Goal: Answer question/provide support: Share knowledge or assist other users

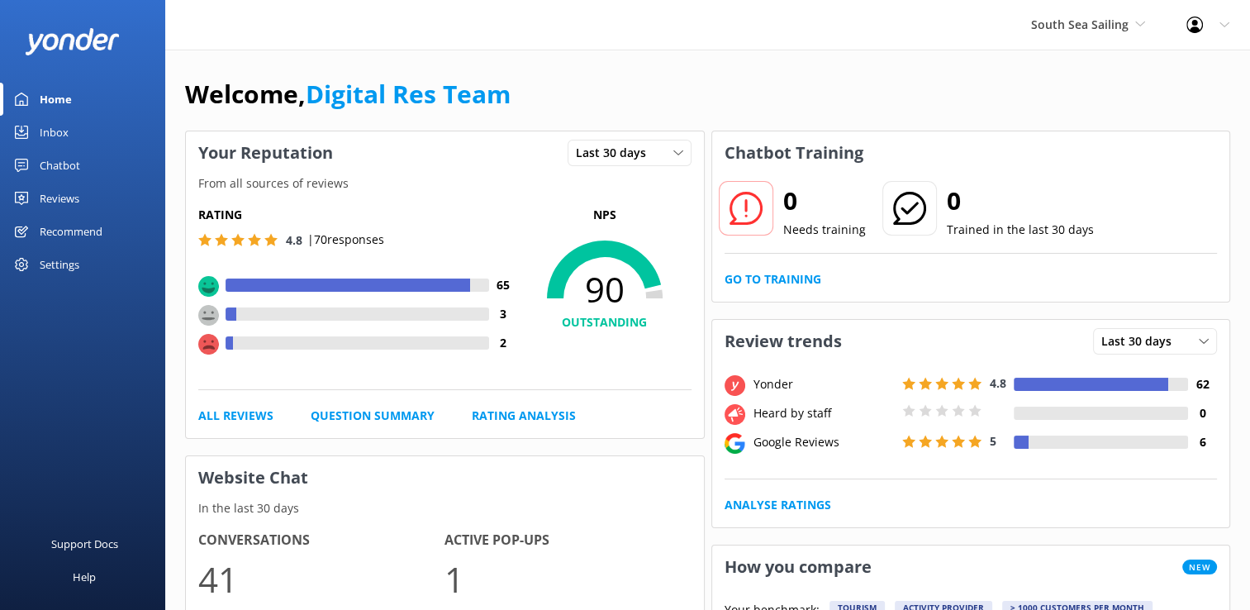
click at [1073, 35] on div "South Sea Sailing South Sea Sailing South Sea Cruises Malamala Beach Club Aweso…" at bounding box center [1088, 25] width 155 height 50
click at [1069, 69] on link "South Sea Sailing" at bounding box center [1093, 70] width 165 height 40
click at [749, 284] on link "Go to Training" at bounding box center [773, 279] width 97 height 18
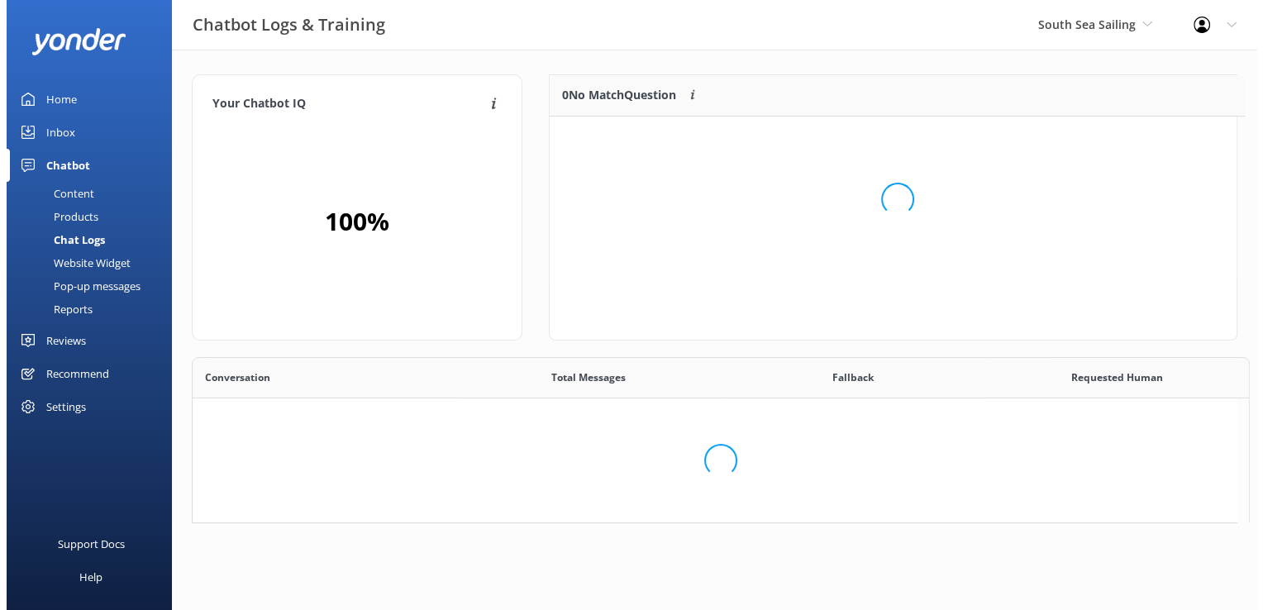
scroll to position [13, 13]
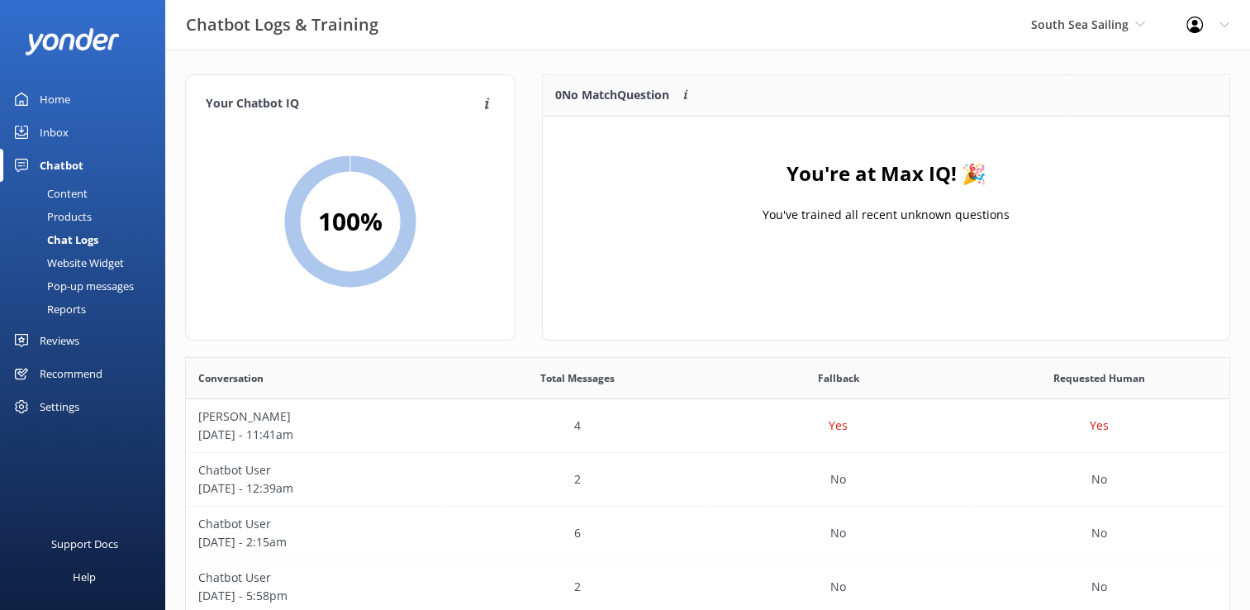
click at [45, 126] on div "Inbox" at bounding box center [54, 132] width 29 height 33
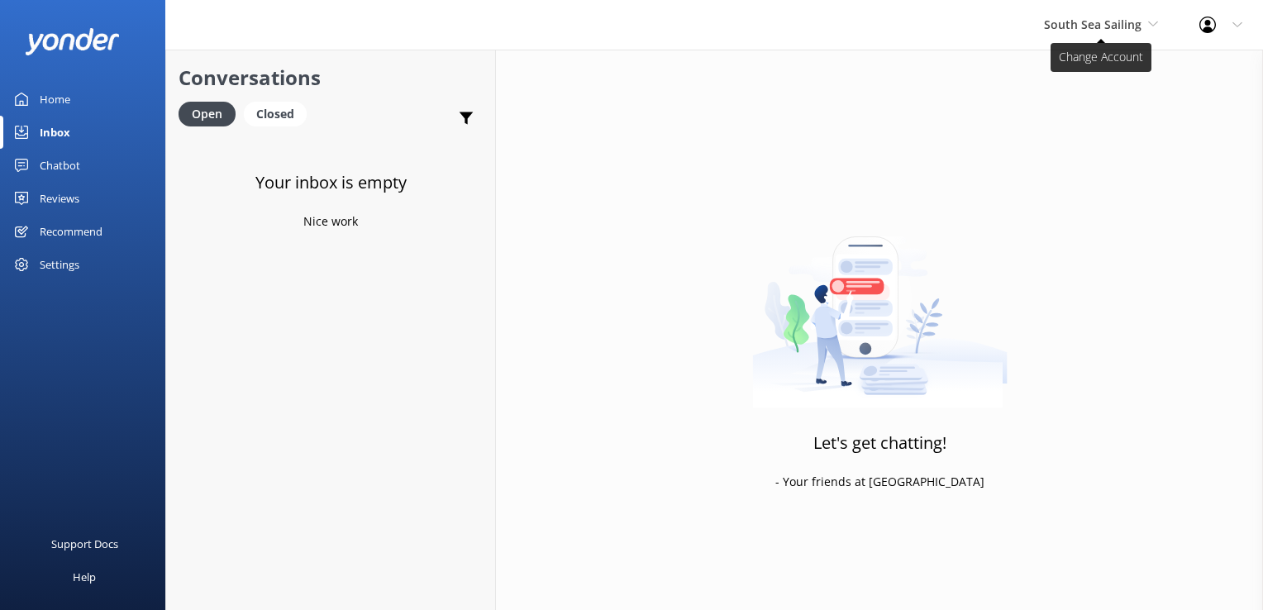
click at [1070, 22] on span "South Sea Sailing" at bounding box center [1093, 25] width 98 height 16
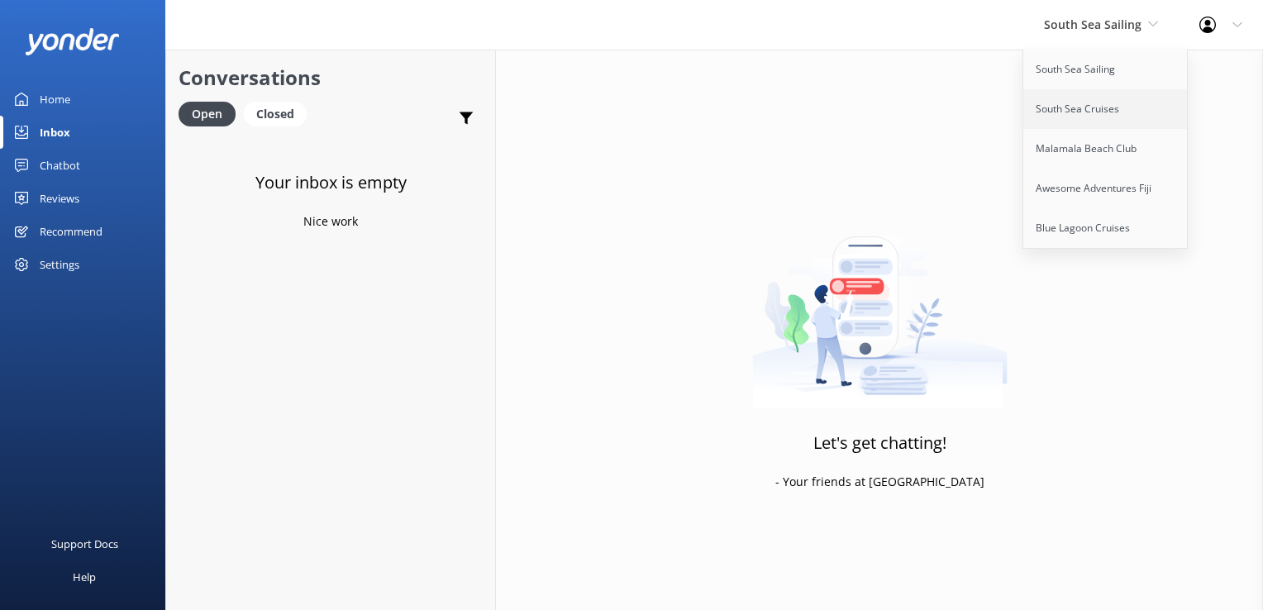
click at [1065, 110] on link "South Sea Cruises" at bounding box center [1105, 109] width 165 height 40
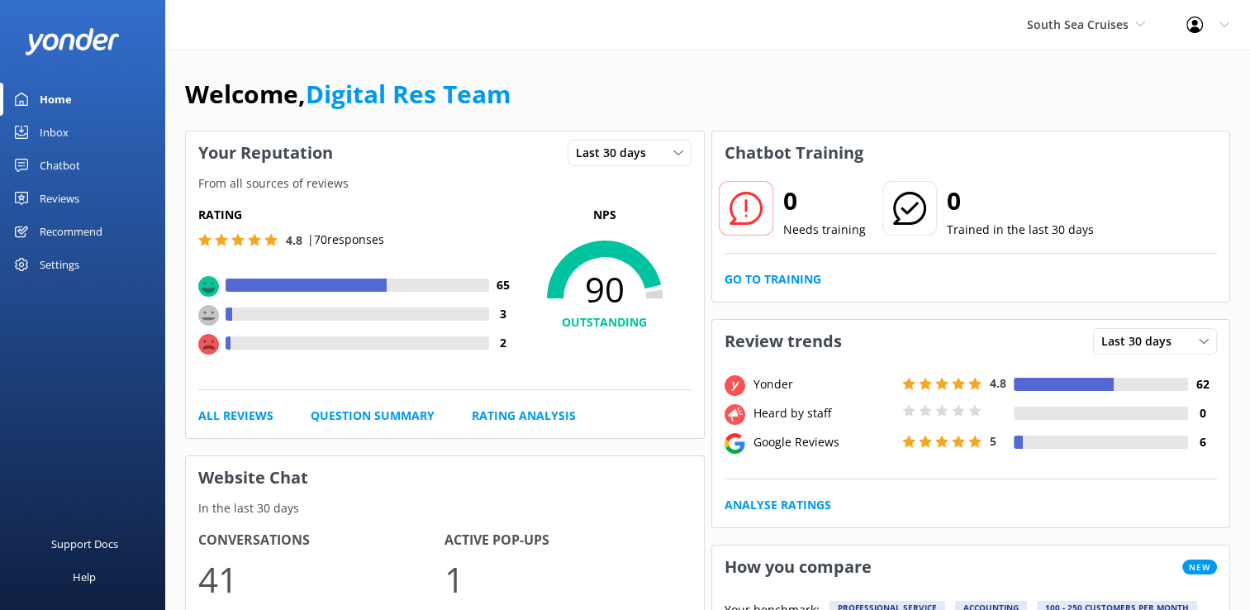
click at [75, 129] on link "Inbox" at bounding box center [82, 132] width 165 height 33
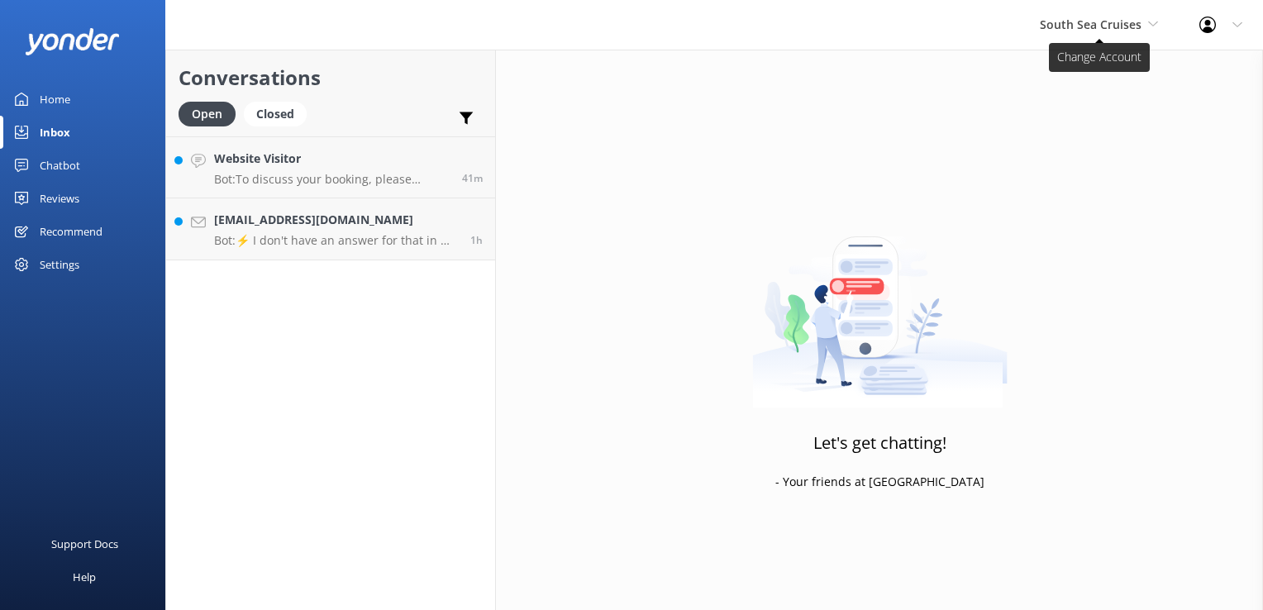
click at [1081, 26] on span "South Sea Cruises" at bounding box center [1091, 25] width 102 height 16
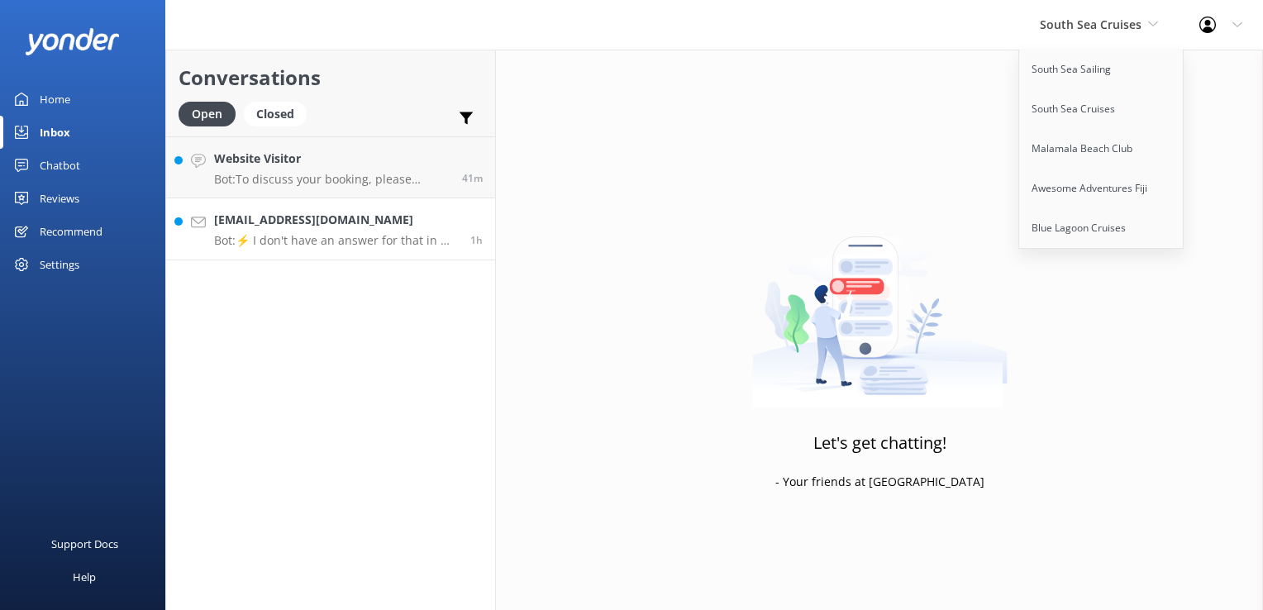
click at [314, 253] on link "dr_mn_bg2@yahoo.co.jp Bot: ⚡ I don't have an answer for that in my knowledge ba…" at bounding box center [330, 229] width 329 height 62
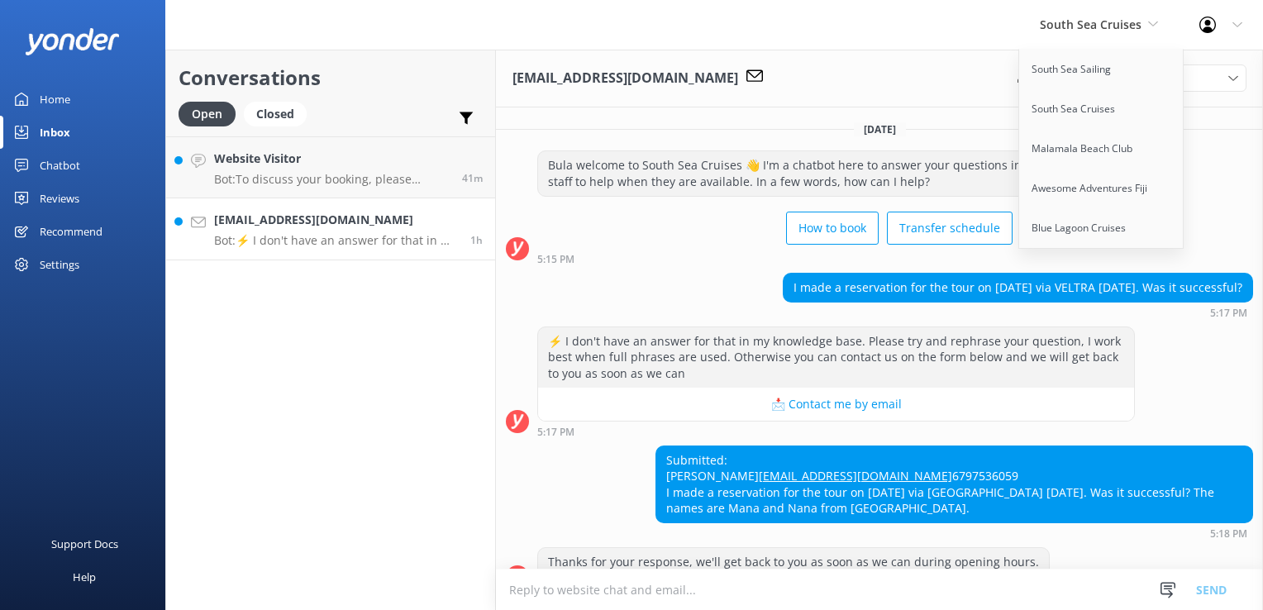
scroll to position [233, 0]
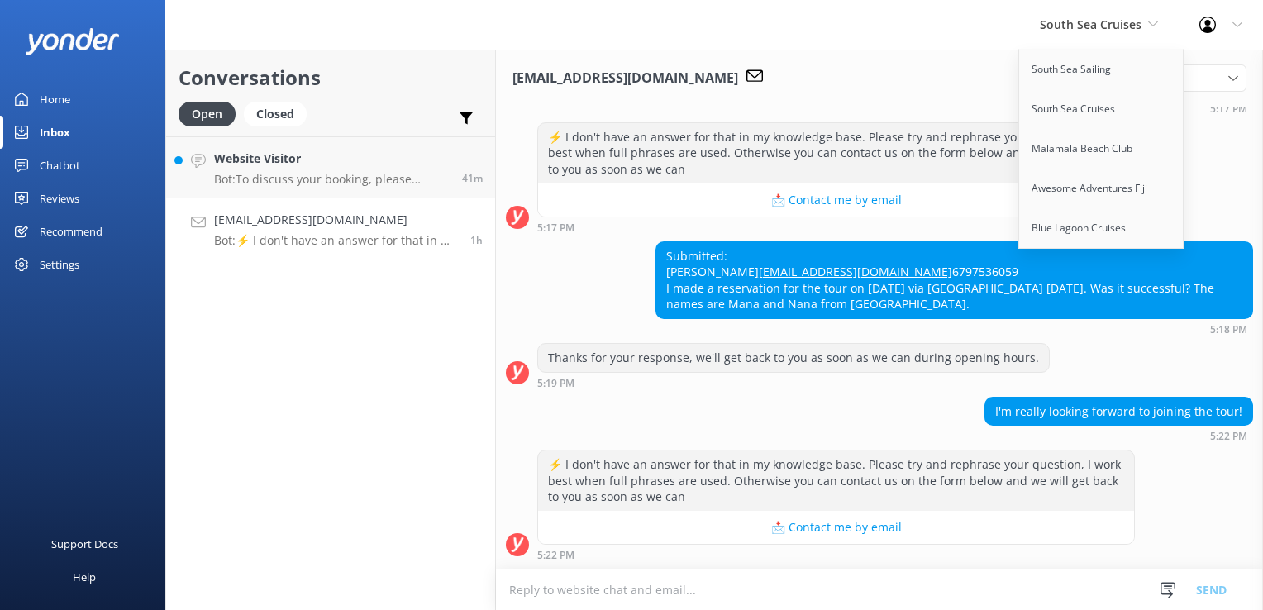
click at [698, 439] on div "I'm really looking forward to joining the tour! 5:22 PM" at bounding box center [879, 419] width 767 height 45
click at [745, 412] on div "I'm really looking forward to joining the tour! 5:22 PM" at bounding box center [879, 419] width 767 height 45
click at [1133, 26] on span "South Sea Cruises" at bounding box center [1091, 25] width 102 height 16
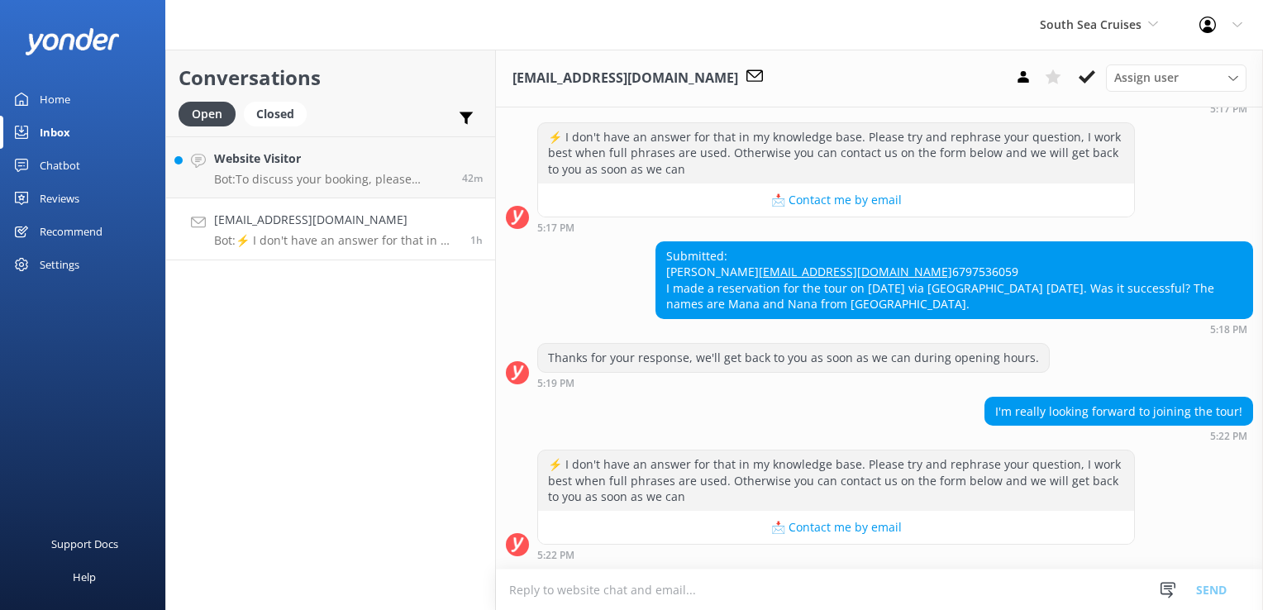
click at [1081, 74] on icon at bounding box center [1086, 77] width 17 height 17
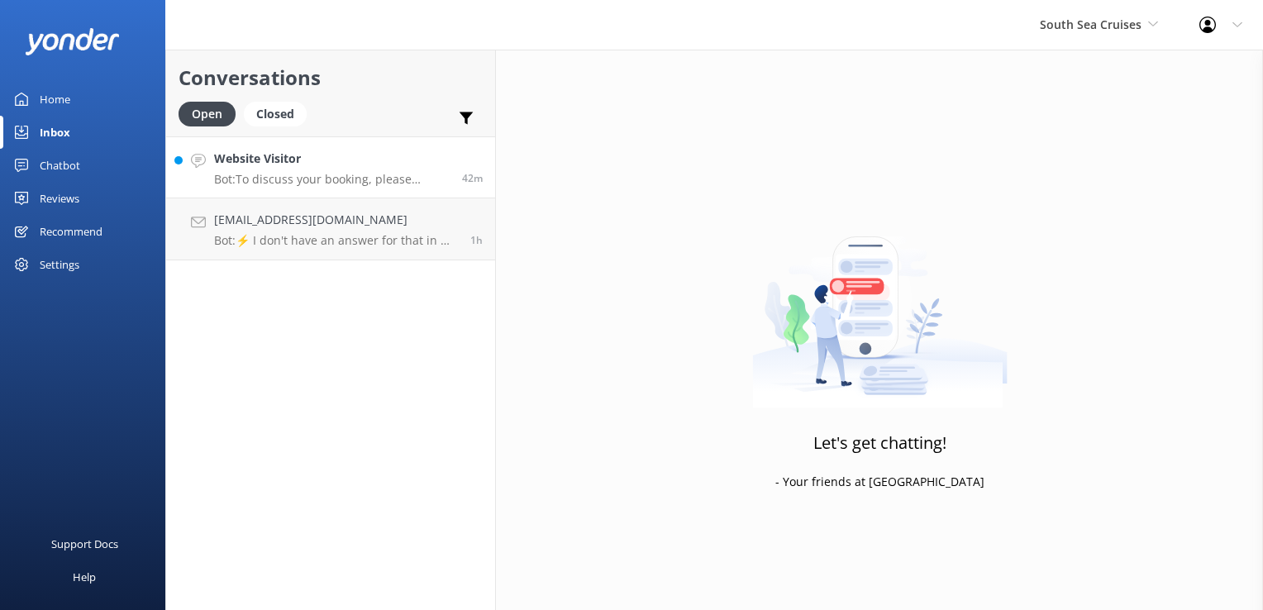
click at [340, 169] on div "Website Visitor Bot: To discuss your booking, please contact our reservations t…" at bounding box center [332, 168] width 236 height 36
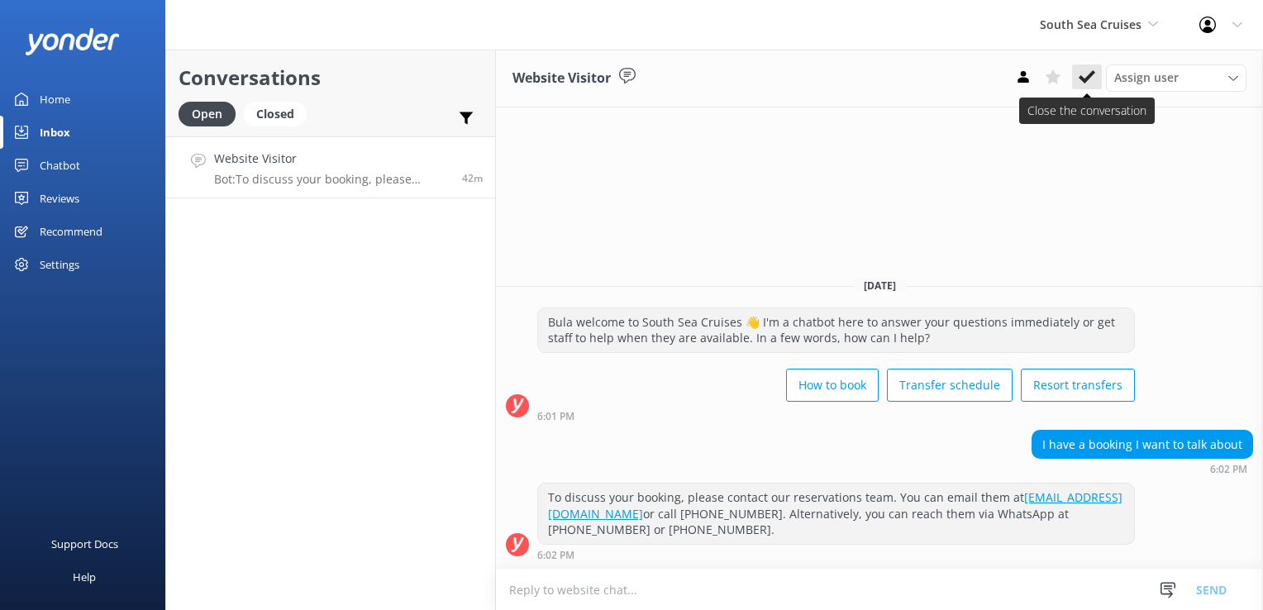
click at [1085, 74] on icon at bounding box center [1086, 77] width 17 height 17
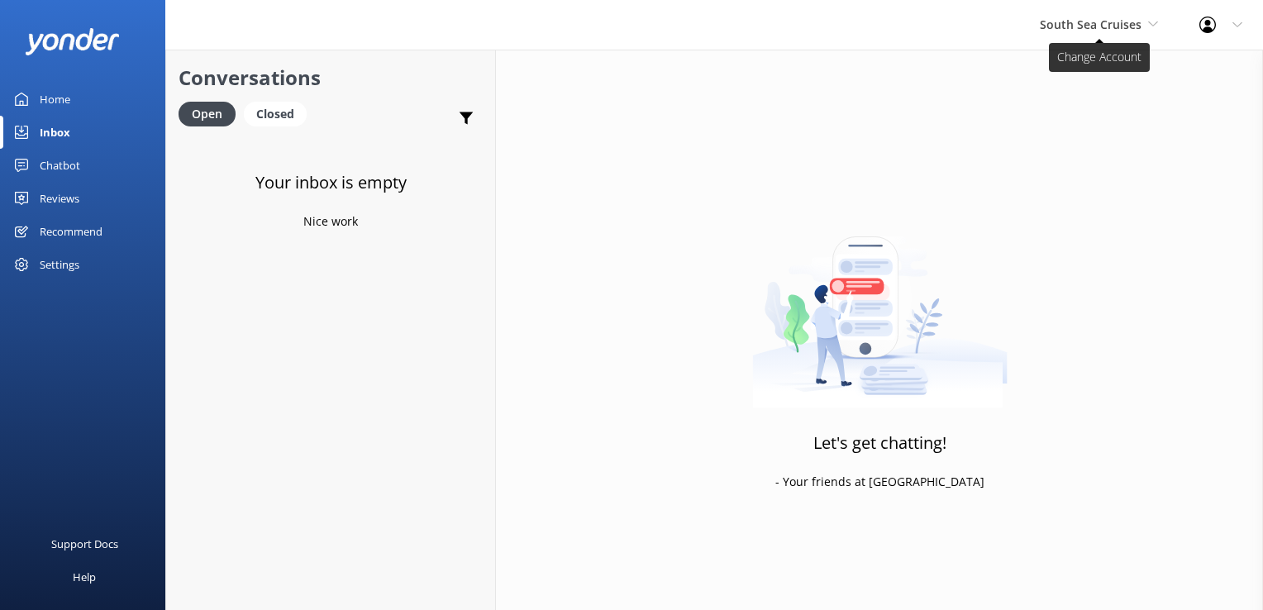
click at [1110, 31] on span "South Sea Cruises" at bounding box center [1091, 25] width 102 height 16
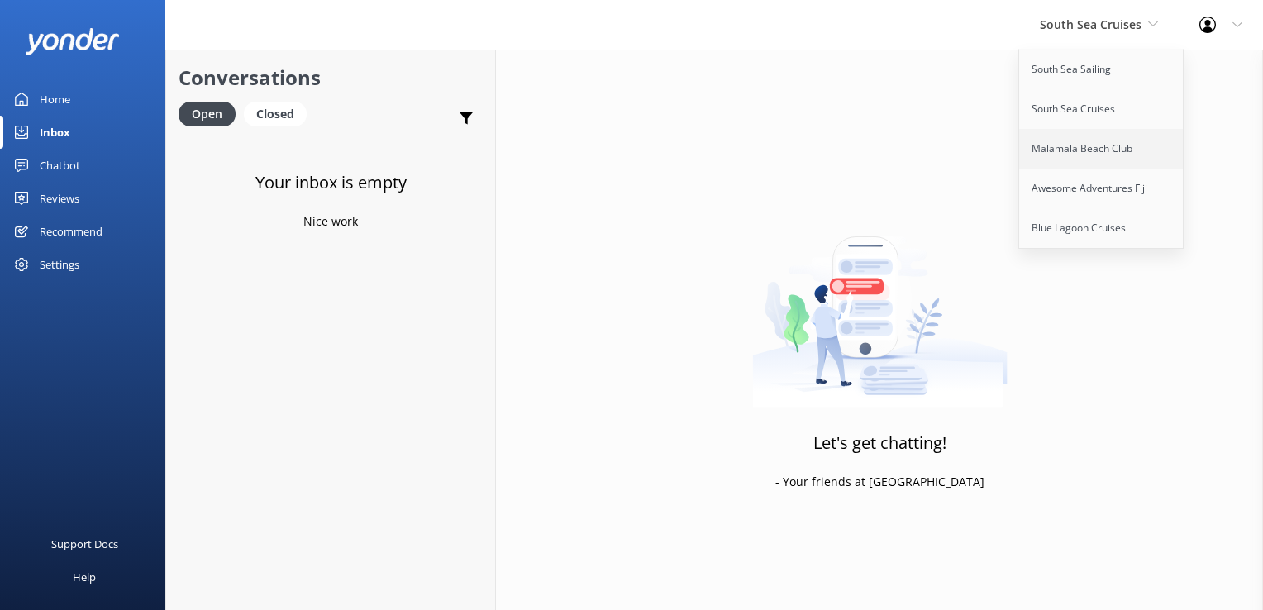
click at [1108, 145] on link "Malamala Beach Club" at bounding box center [1101, 149] width 165 height 40
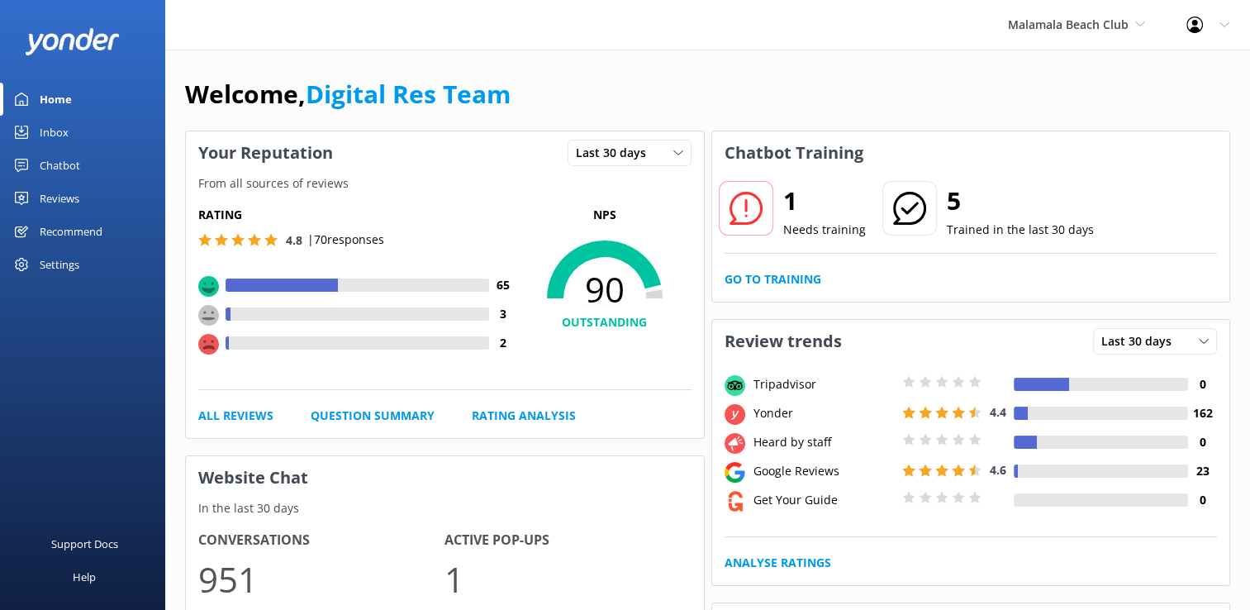
click at [73, 141] on link "Inbox" at bounding box center [82, 132] width 165 height 33
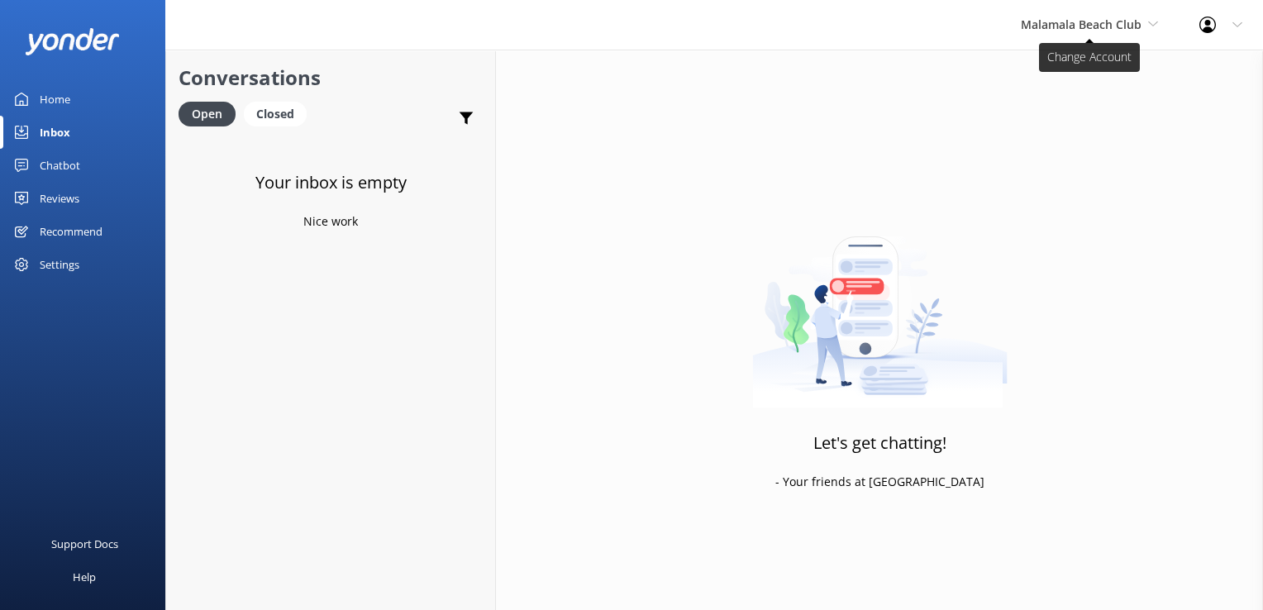
click at [1102, 29] on span "Malamala Beach Club" at bounding box center [1081, 25] width 121 height 16
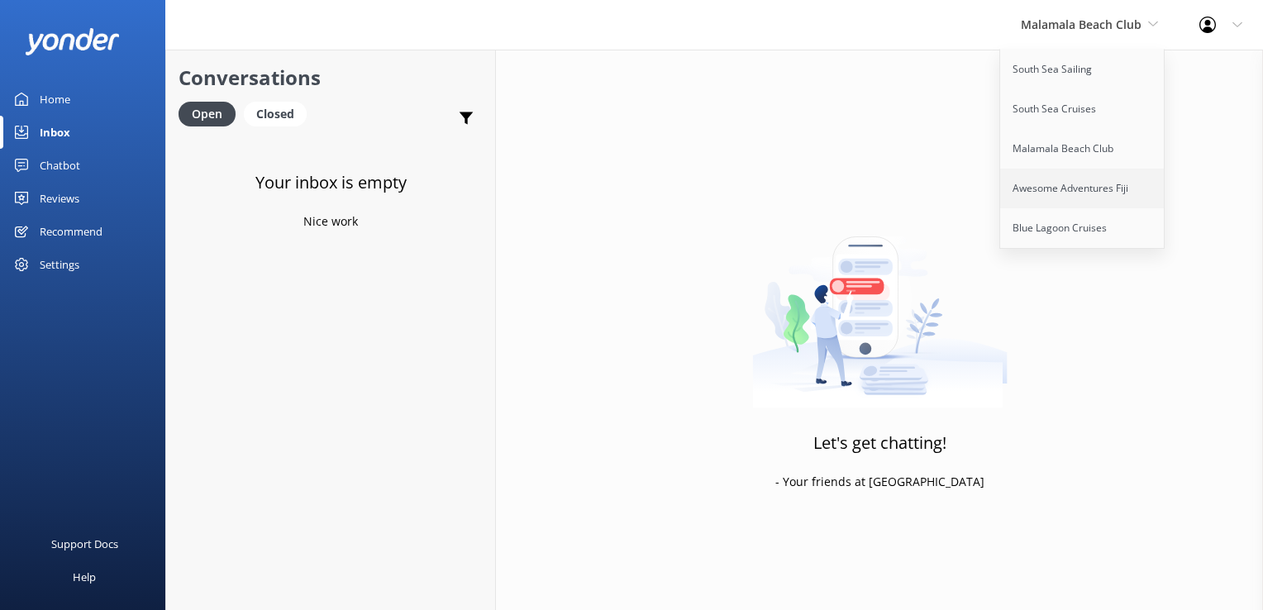
click at [1068, 186] on link "Awesome Adventures Fiji" at bounding box center [1082, 189] width 165 height 40
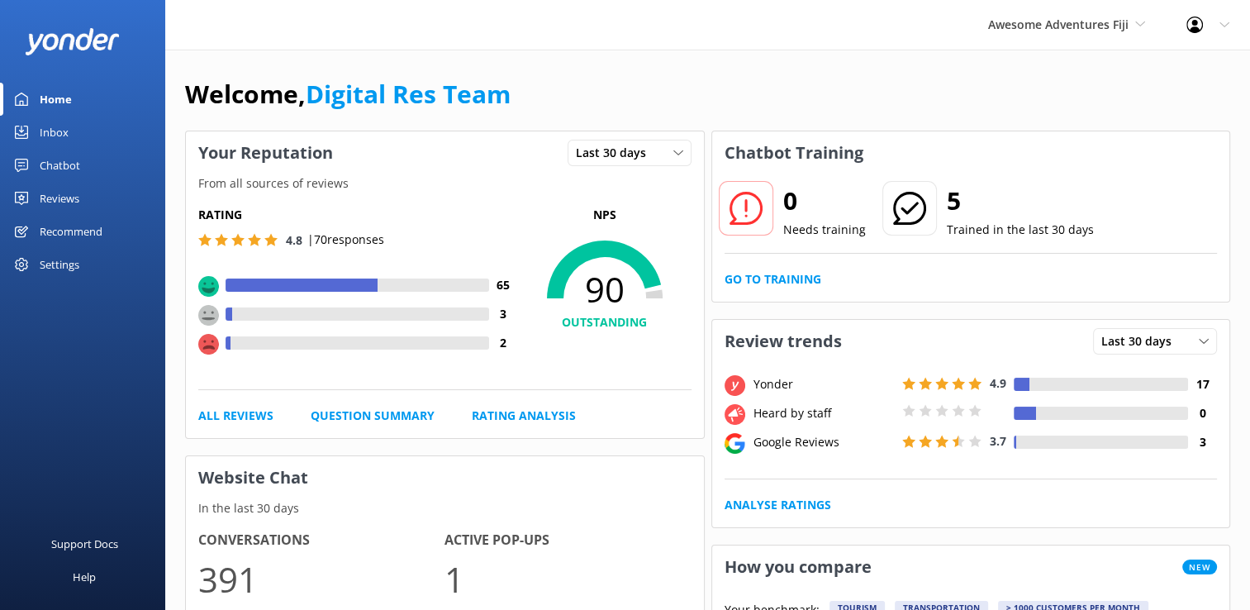
click at [54, 144] on div "Inbox" at bounding box center [54, 132] width 29 height 33
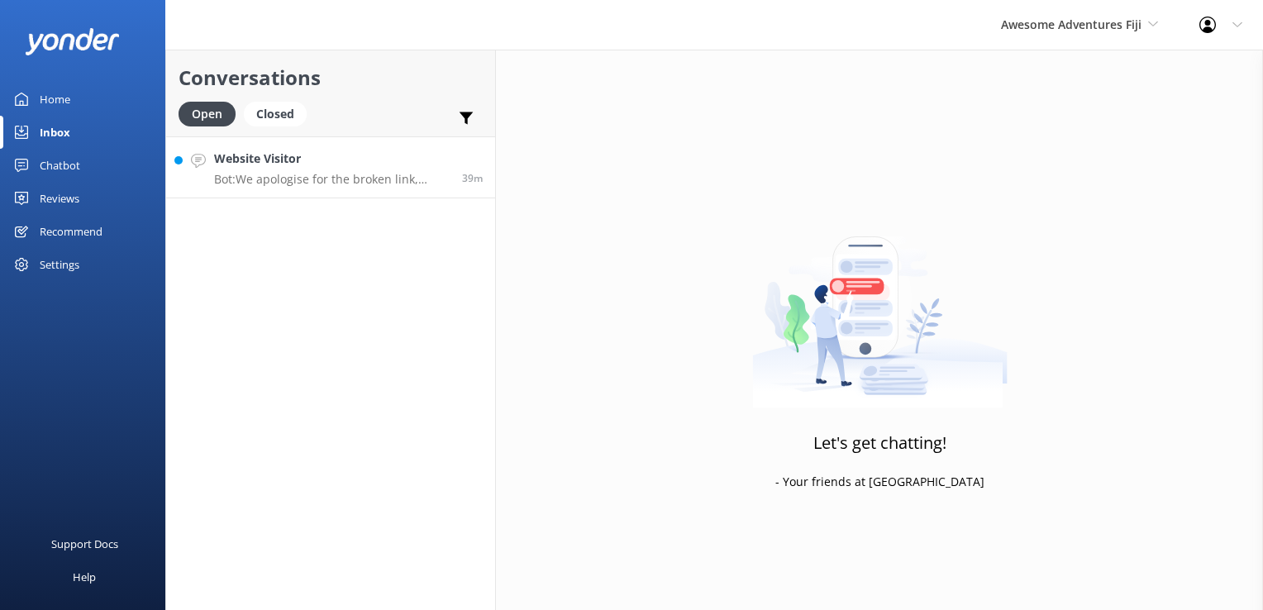
click at [278, 169] on div "Website Visitor Bot: We apologise for the broken link, please click here to be …" at bounding box center [332, 168] width 236 height 36
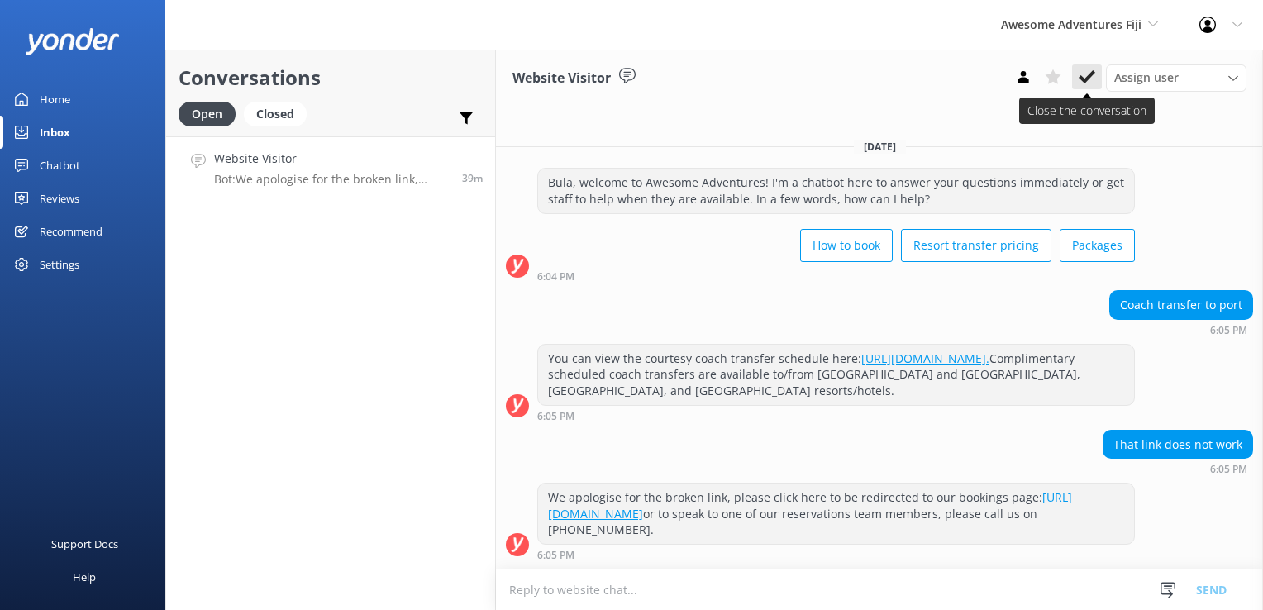
click at [1094, 81] on icon at bounding box center [1086, 77] width 17 height 17
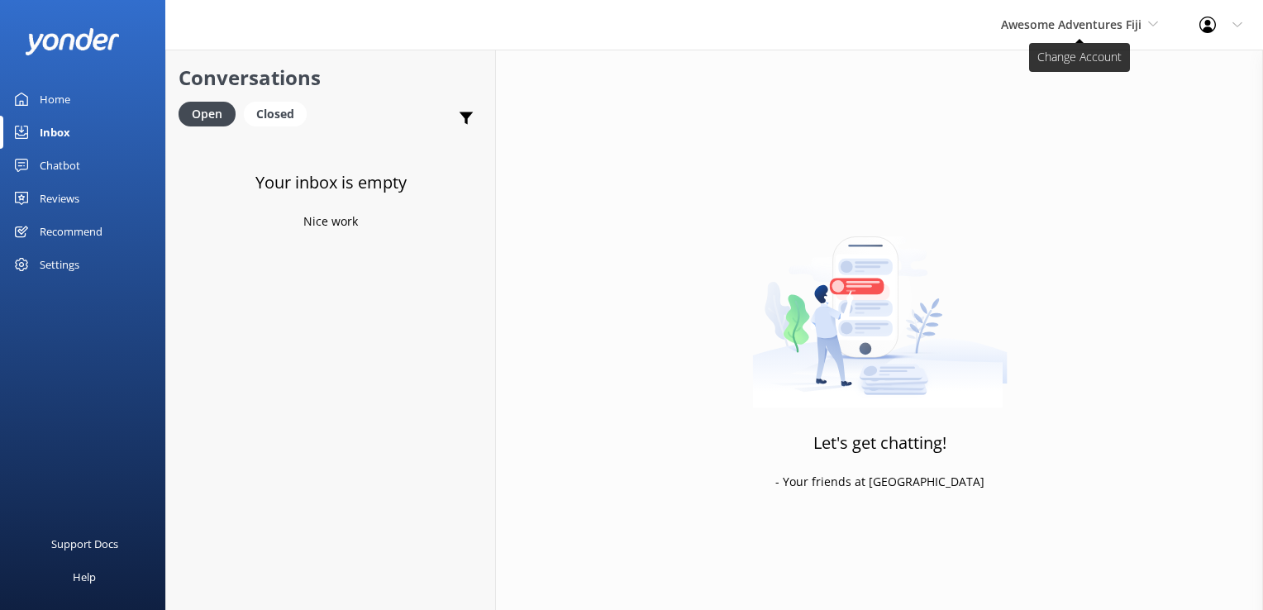
click at [1092, 31] on span "Awesome Adventures Fiji" at bounding box center [1071, 25] width 140 height 16
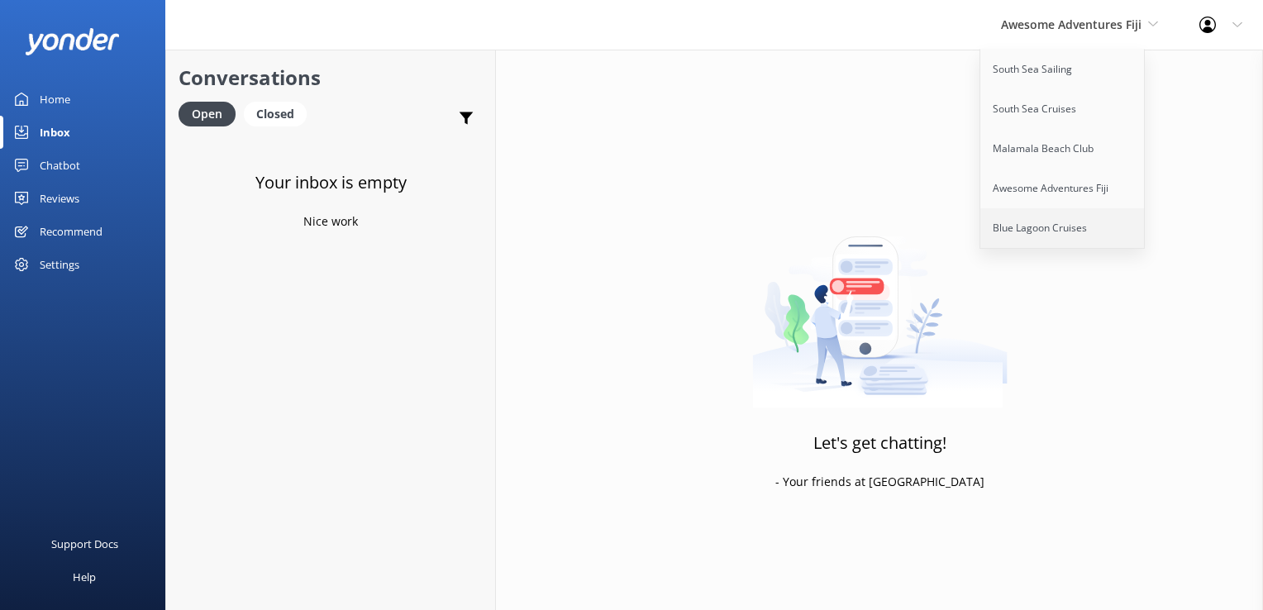
click at [1057, 239] on link "Blue Lagoon Cruises" at bounding box center [1062, 228] width 165 height 40
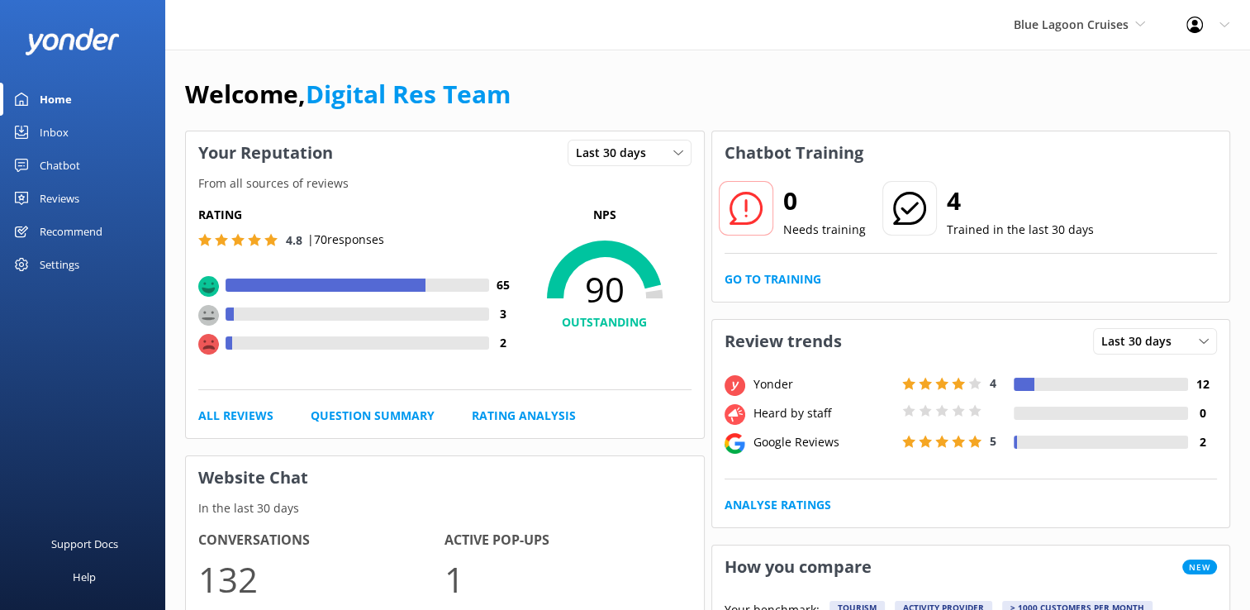
click at [54, 122] on div "Inbox" at bounding box center [54, 132] width 29 height 33
